Goal: Entertainment & Leisure: Consume media (video, audio)

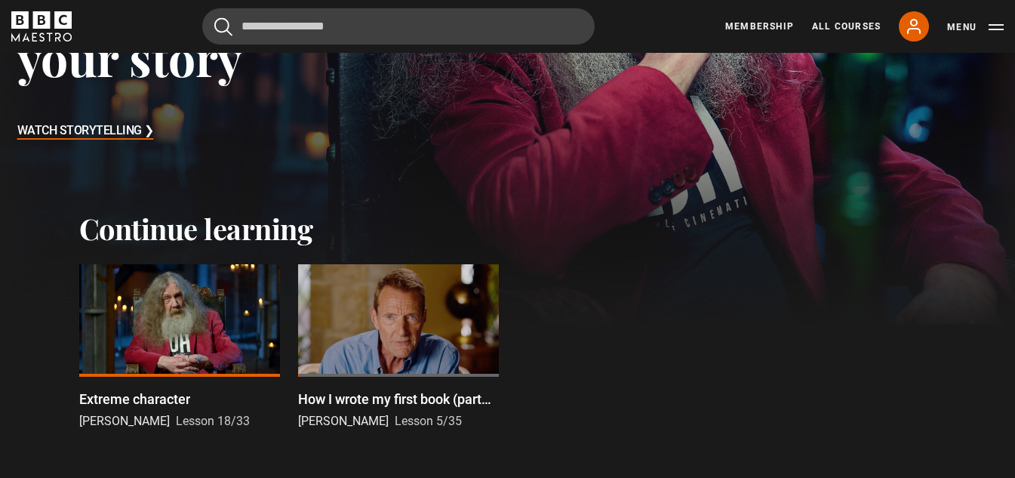
scroll to position [302, 0]
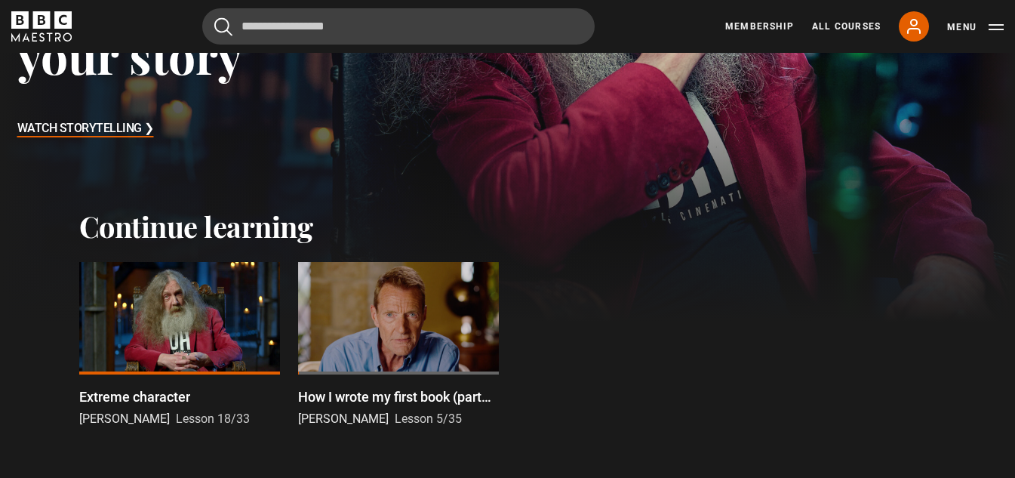
click at [211, 333] on div at bounding box center [179, 318] width 201 height 113
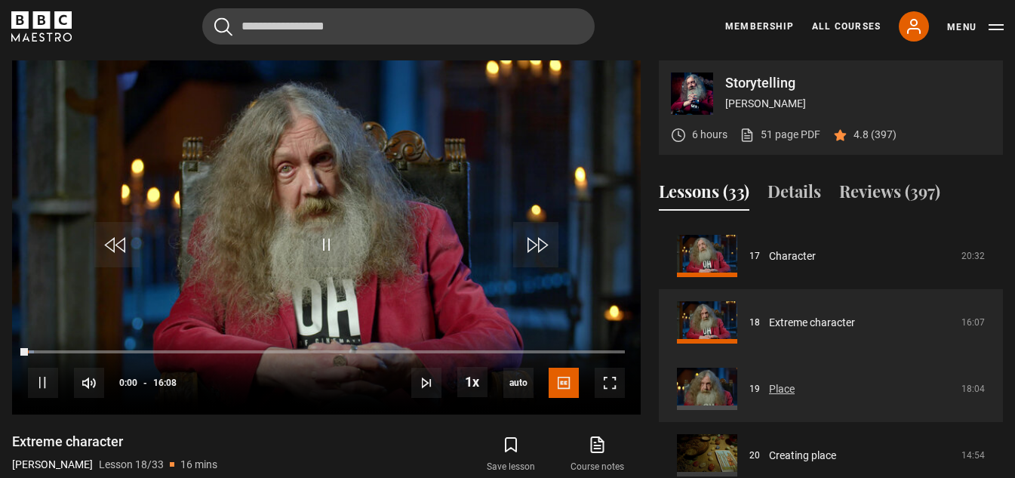
click at [795, 390] on link "Place" at bounding box center [782, 389] width 26 height 16
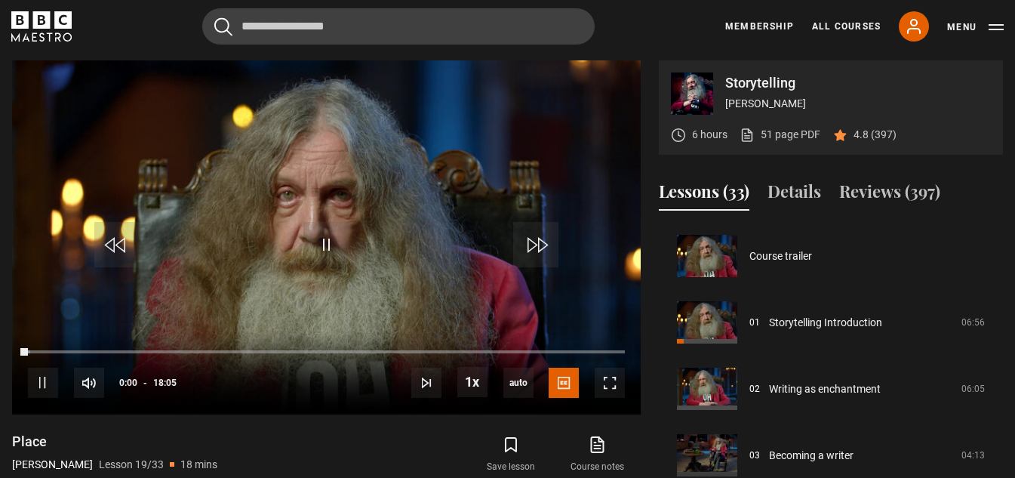
scroll to position [1196, 0]
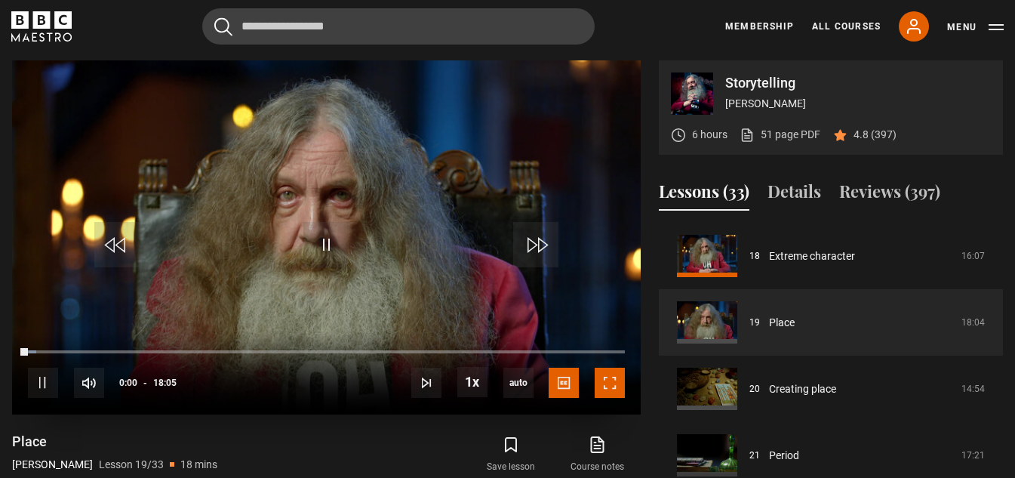
click at [611, 384] on span "Video Player" at bounding box center [610, 383] width 30 height 30
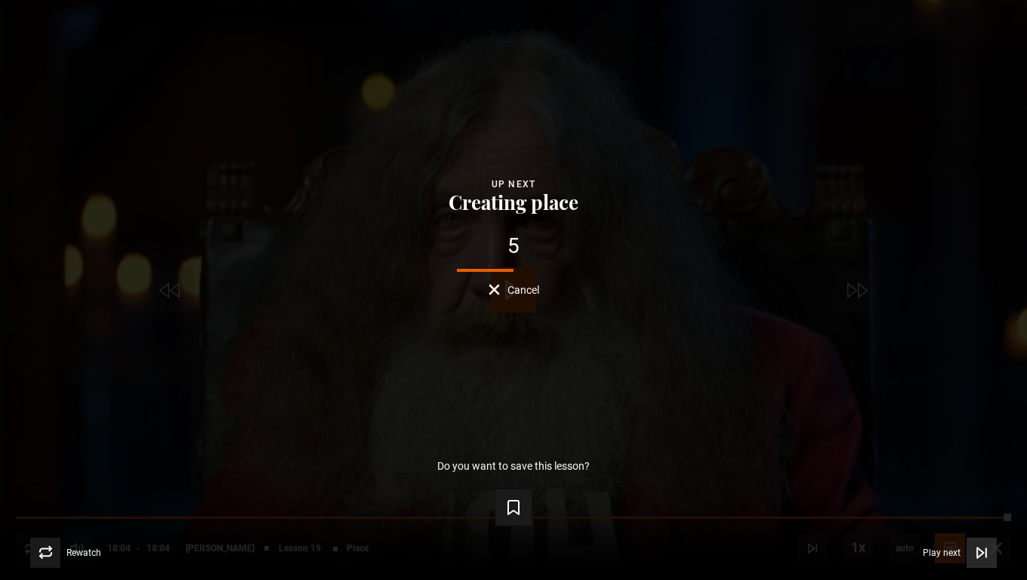
click at [986, 477] on icon "Video Player" at bounding box center [981, 552] width 15 height 15
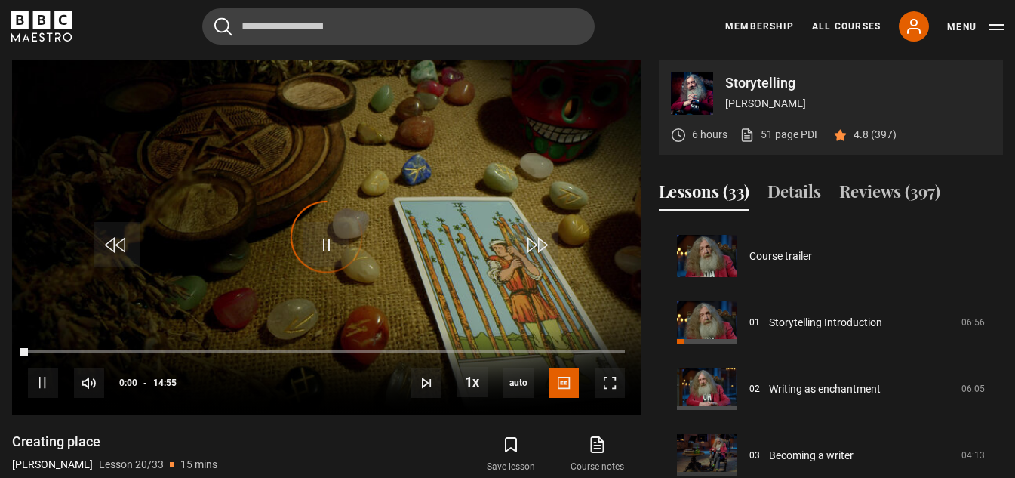
scroll to position [1262, 0]
